Goal: Task Accomplishment & Management: Complete application form

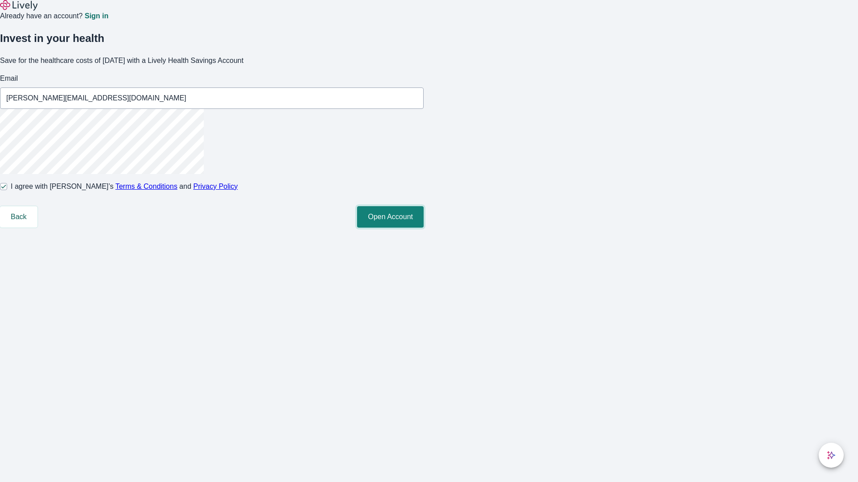
click at [423, 228] on button "Open Account" at bounding box center [390, 216] width 67 height 21
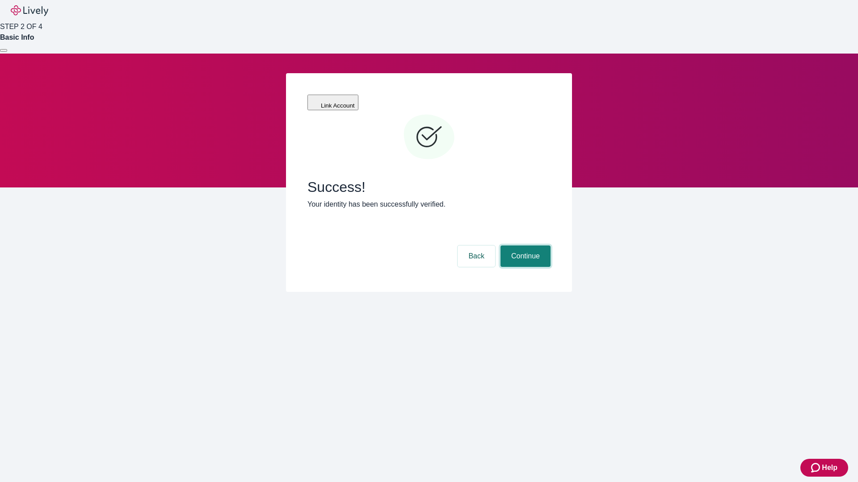
click at [524, 246] on button "Continue" at bounding box center [525, 256] width 50 height 21
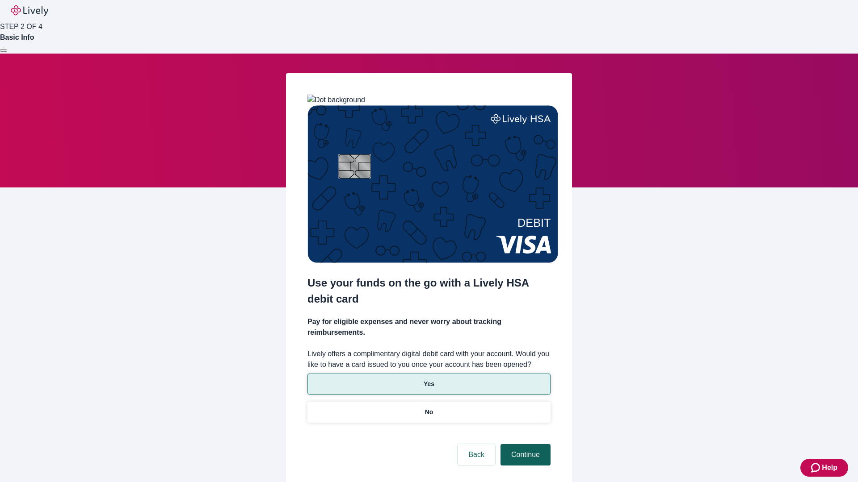
click at [428, 408] on p "No" at bounding box center [429, 412] width 8 height 9
click at [524, 444] on button "Continue" at bounding box center [525, 454] width 50 height 21
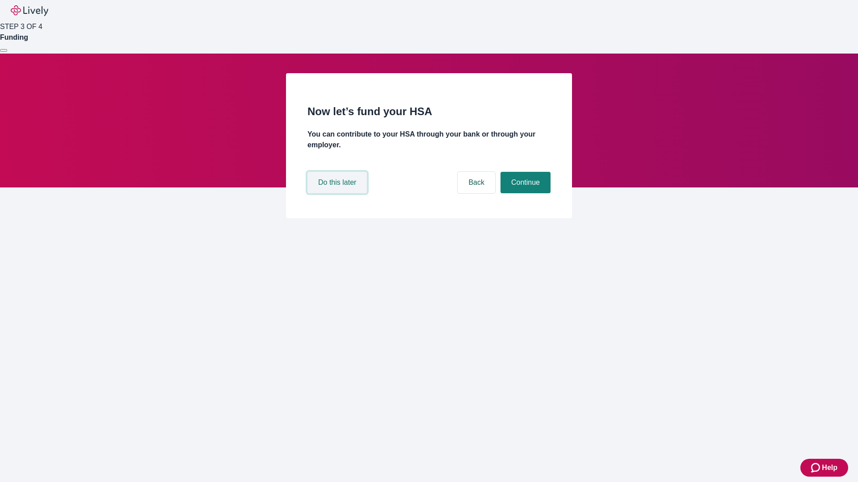
click at [338, 193] on button "Do this later" at bounding box center [336, 182] width 59 height 21
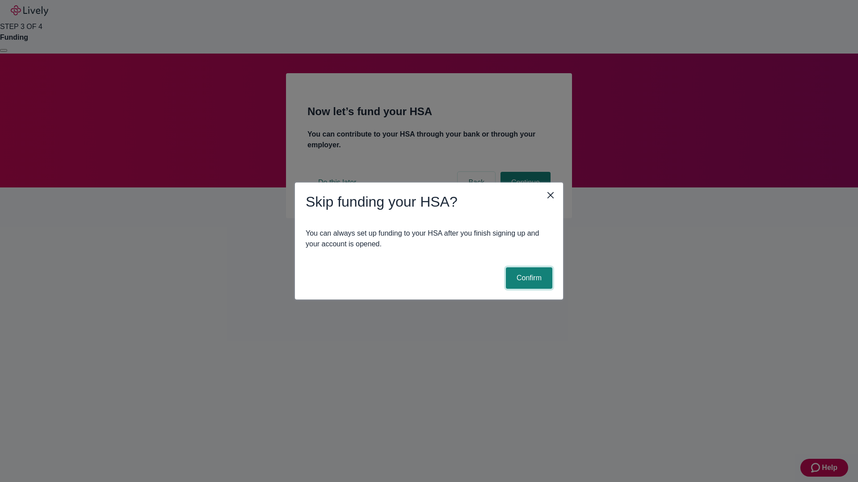
click at [528, 278] on button "Confirm" at bounding box center [529, 278] width 46 height 21
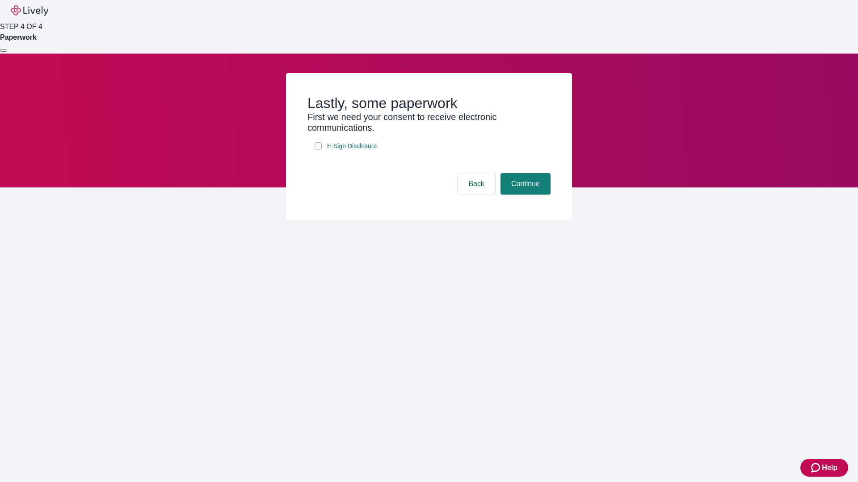
click at [318, 150] on input "E-Sign Disclosure" at bounding box center [317, 145] width 7 height 7
checkbox input "true"
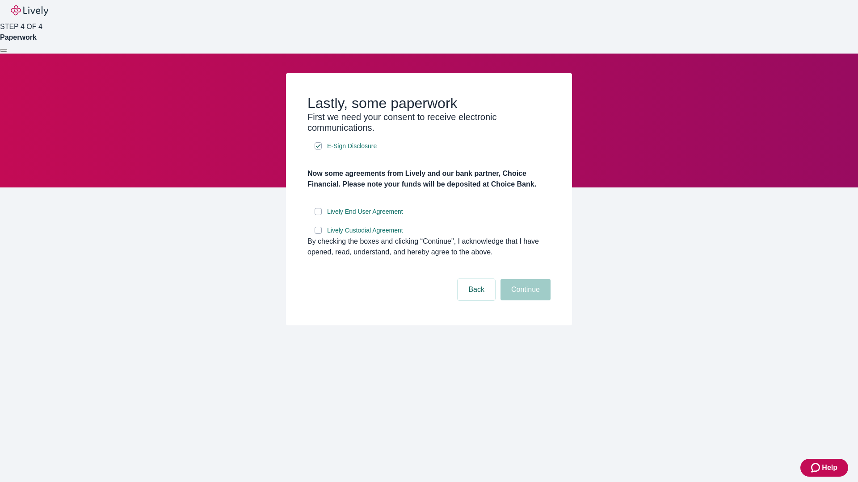
click at [318, 215] on input "Lively End User Agreement" at bounding box center [317, 211] width 7 height 7
checkbox input "true"
click at [318, 234] on input "Lively Custodial Agreement" at bounding box center [317, 230] width 7 height 7
checkbox input "true"
click at [524, 301] on button "Continue" at bounding box center [525, 289] width 50 height 21
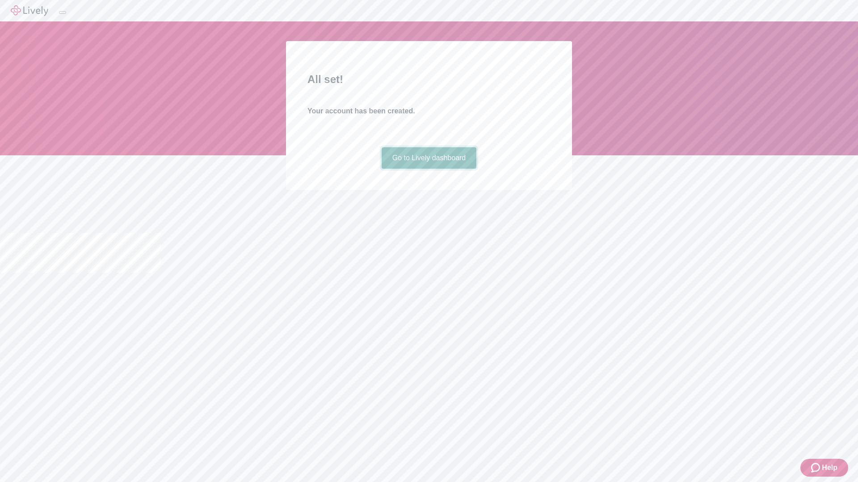
click at [428, 169] on link "Go to Lively dashboard" at bounding box center [428, 157] width 95 height 21
